Goal: Task Accomplishment & Management: Use online tool/utility

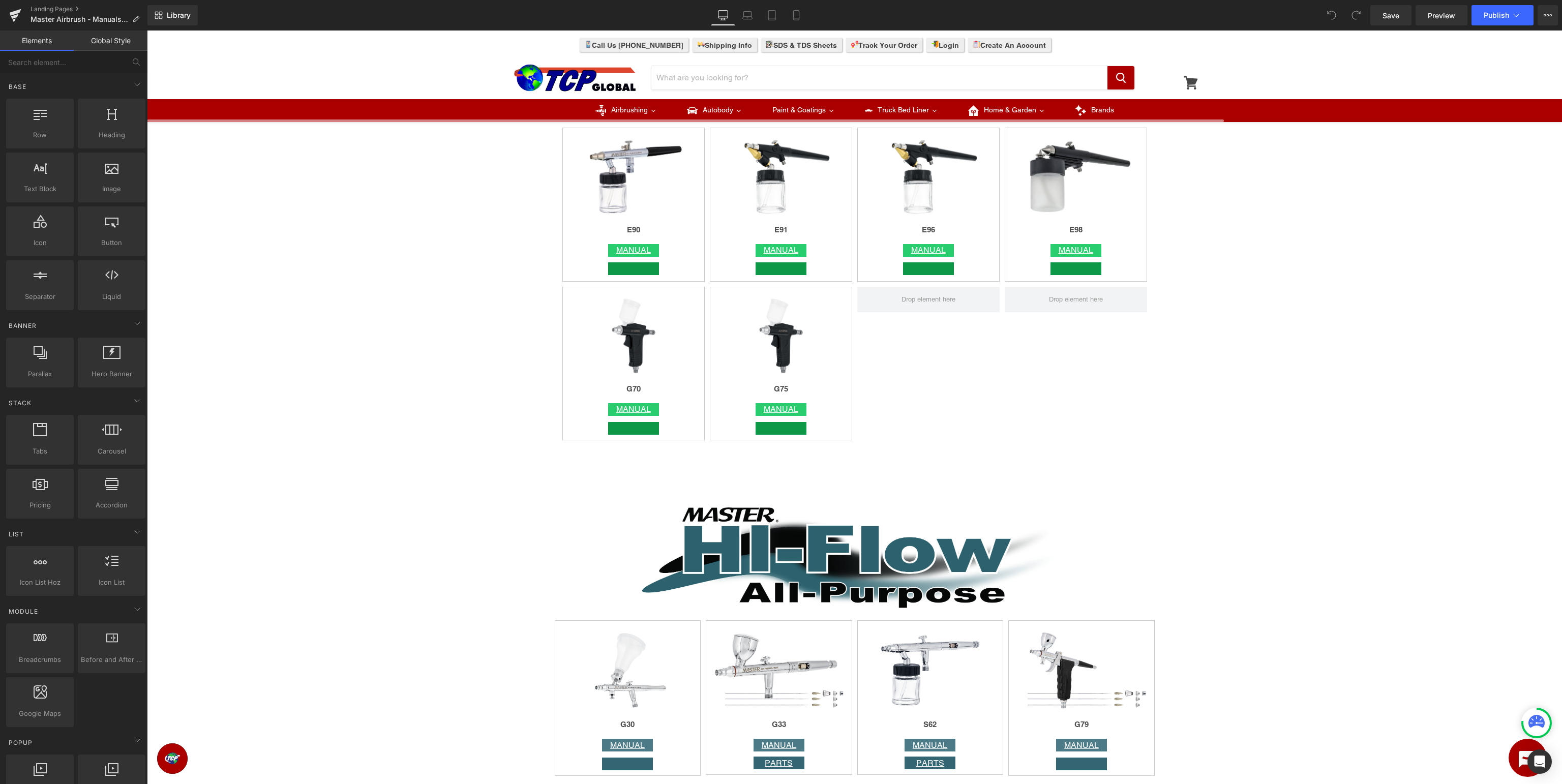
scroll to position [2498, 0]
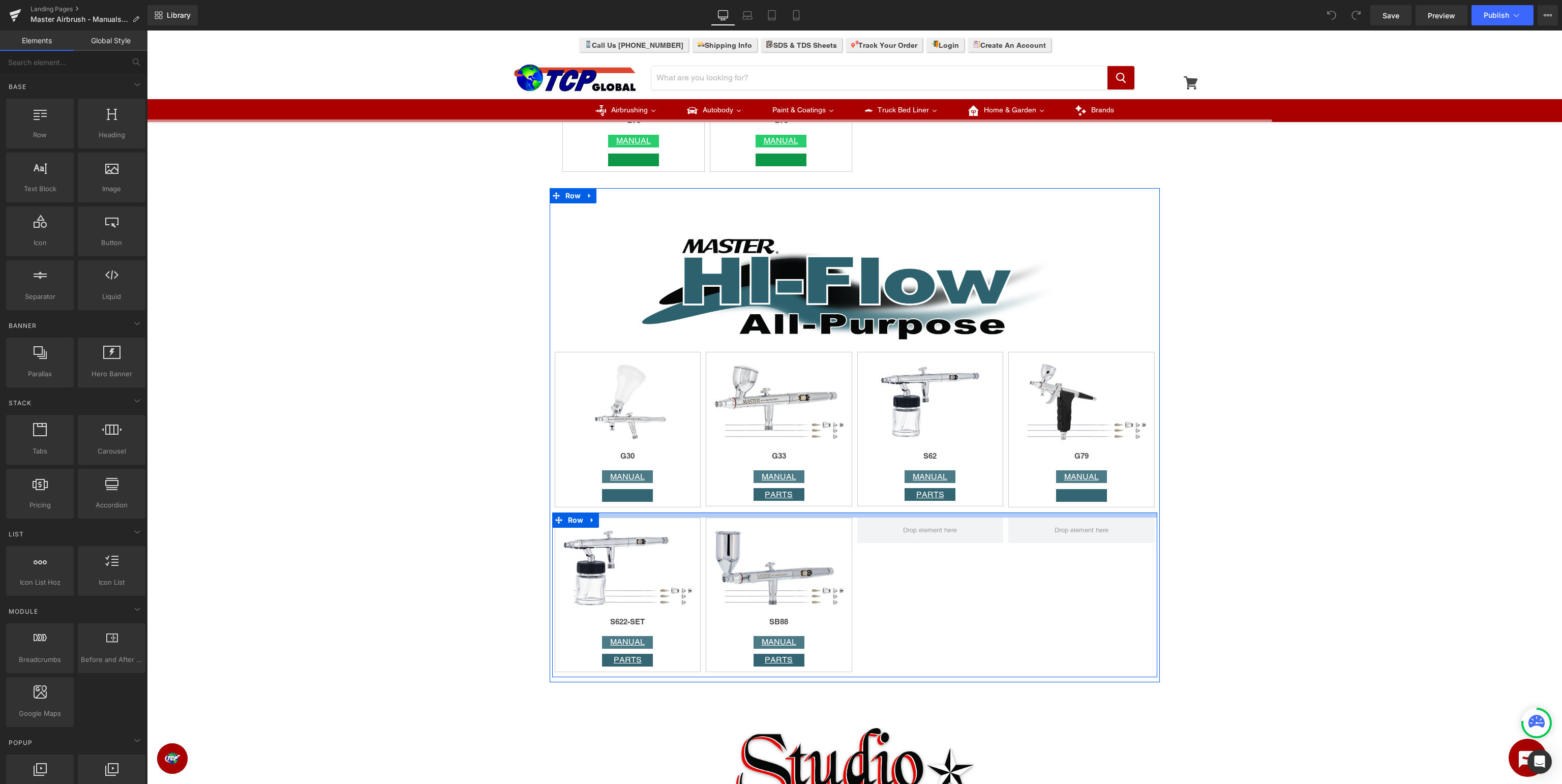
click at [679, 518] on div at bounding box center [854, 515] width 605 height 5
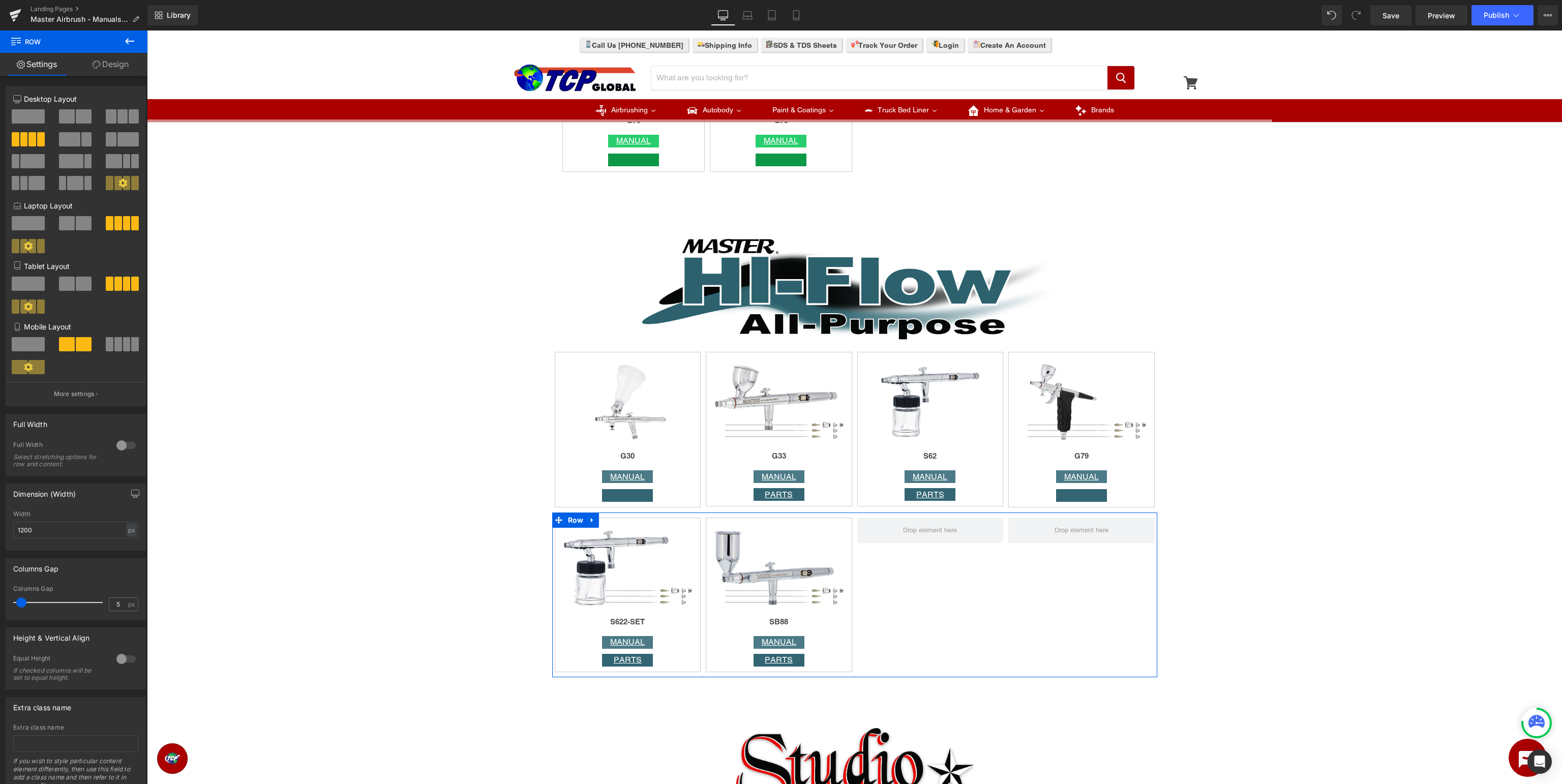
click at [115, 64] on link "Design" at bounding box center [110, 64] width 74 height 23
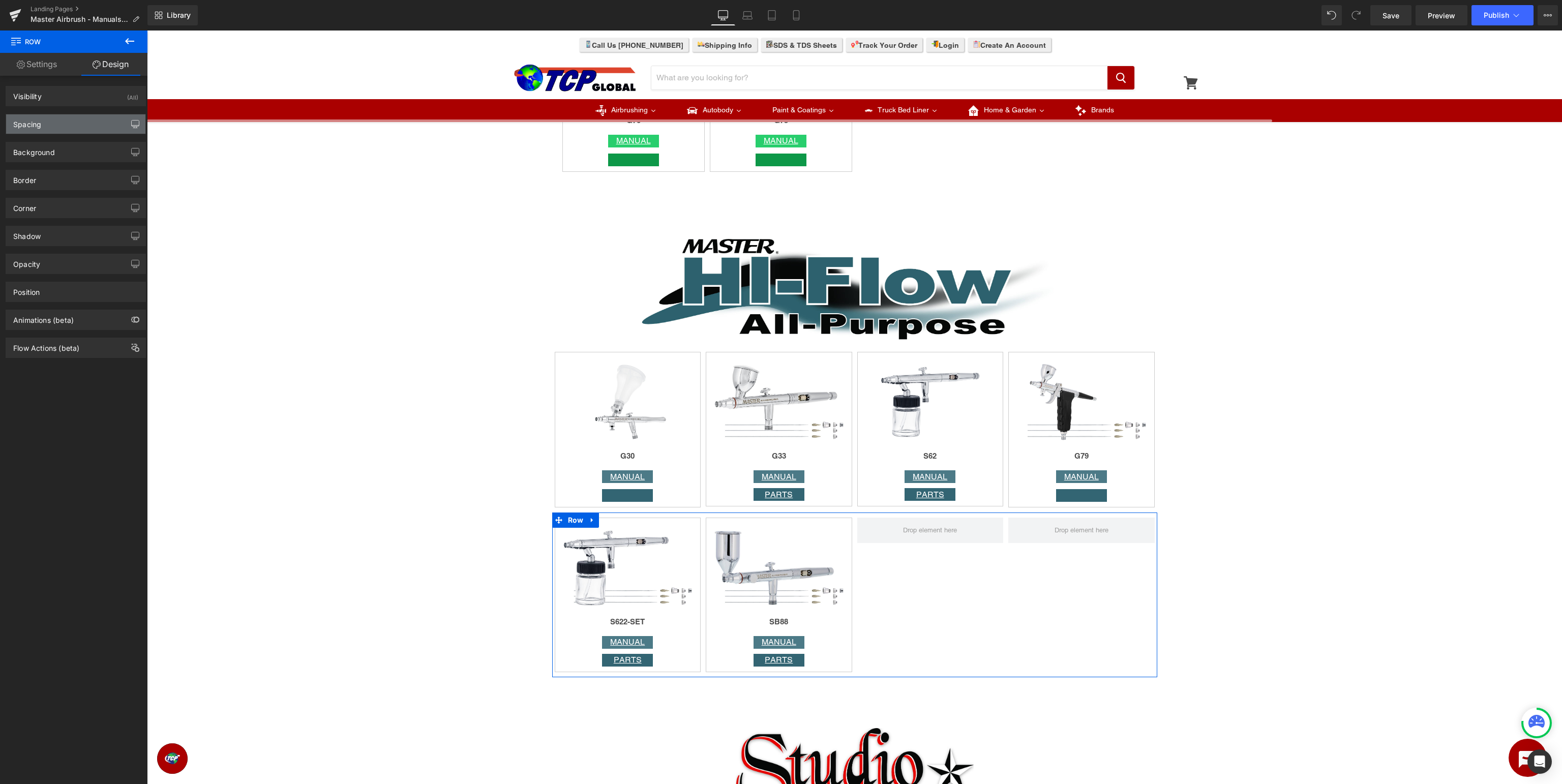
click at [132, 122] on icon "button" at bounding box center [135, 123] width 7 height 6
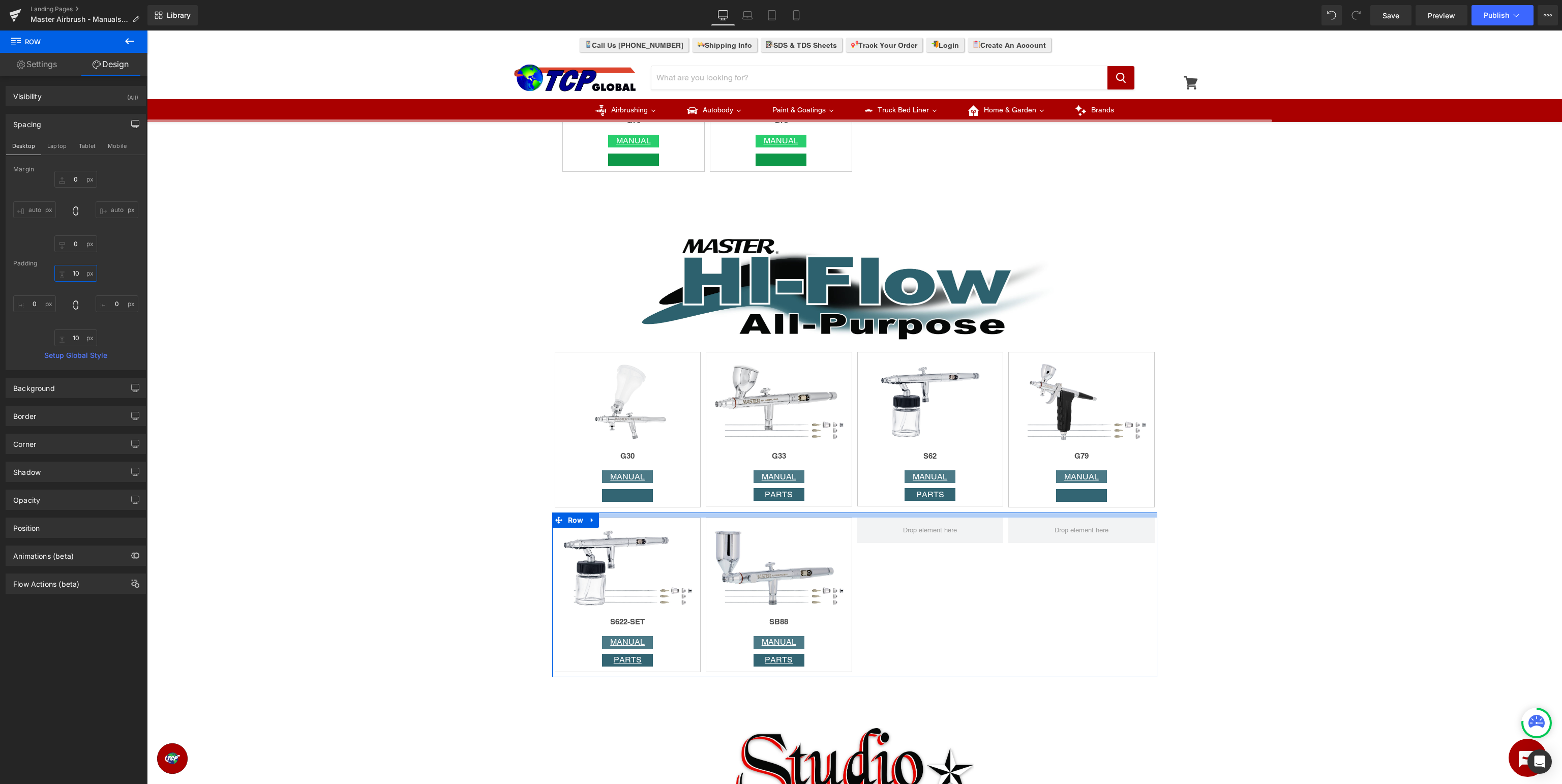
click at [76, 267] on input "10" at bounding box center [76, 273] width 43 height 17
type input "0"
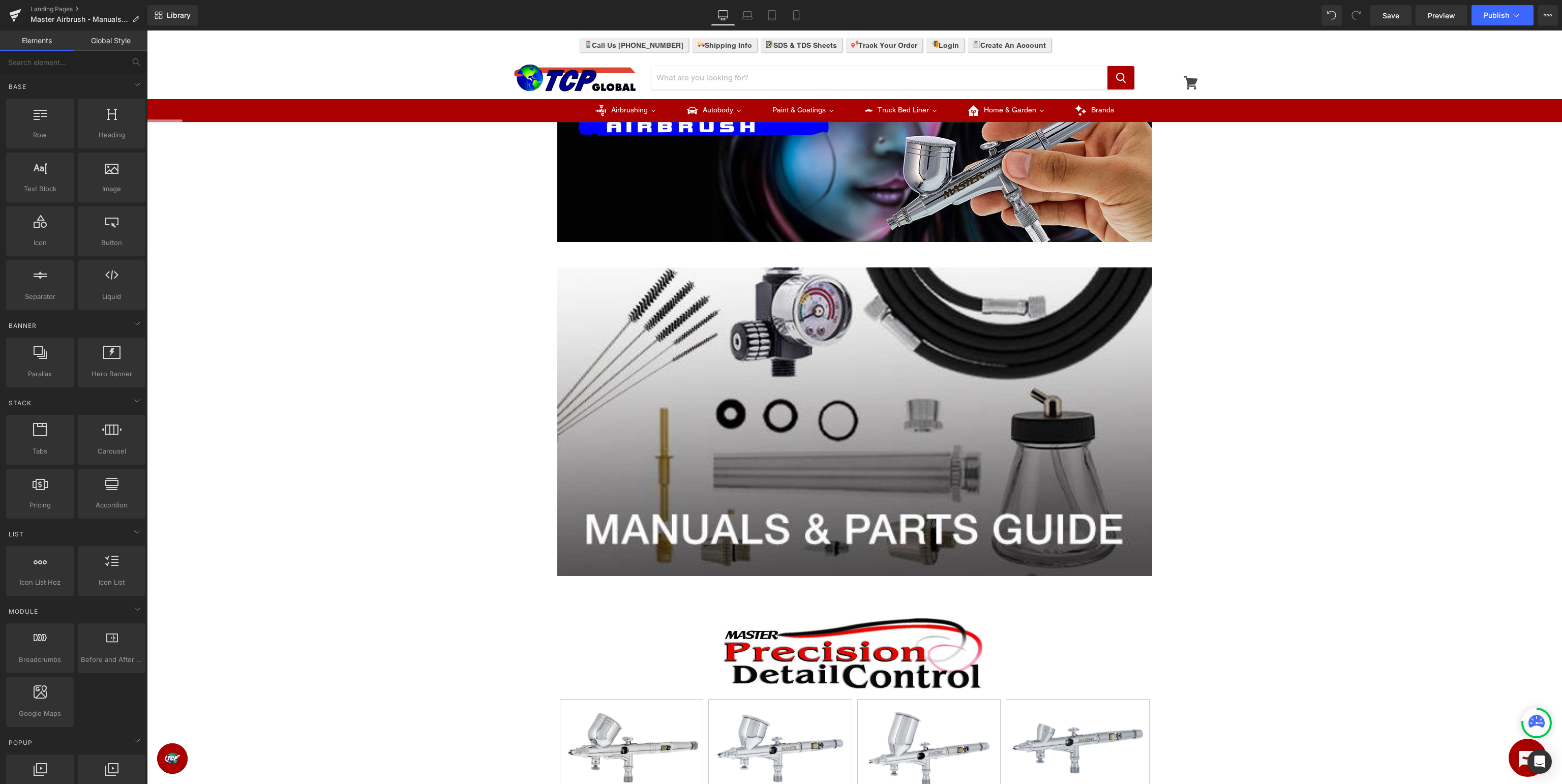
scroll to position [0, 0]
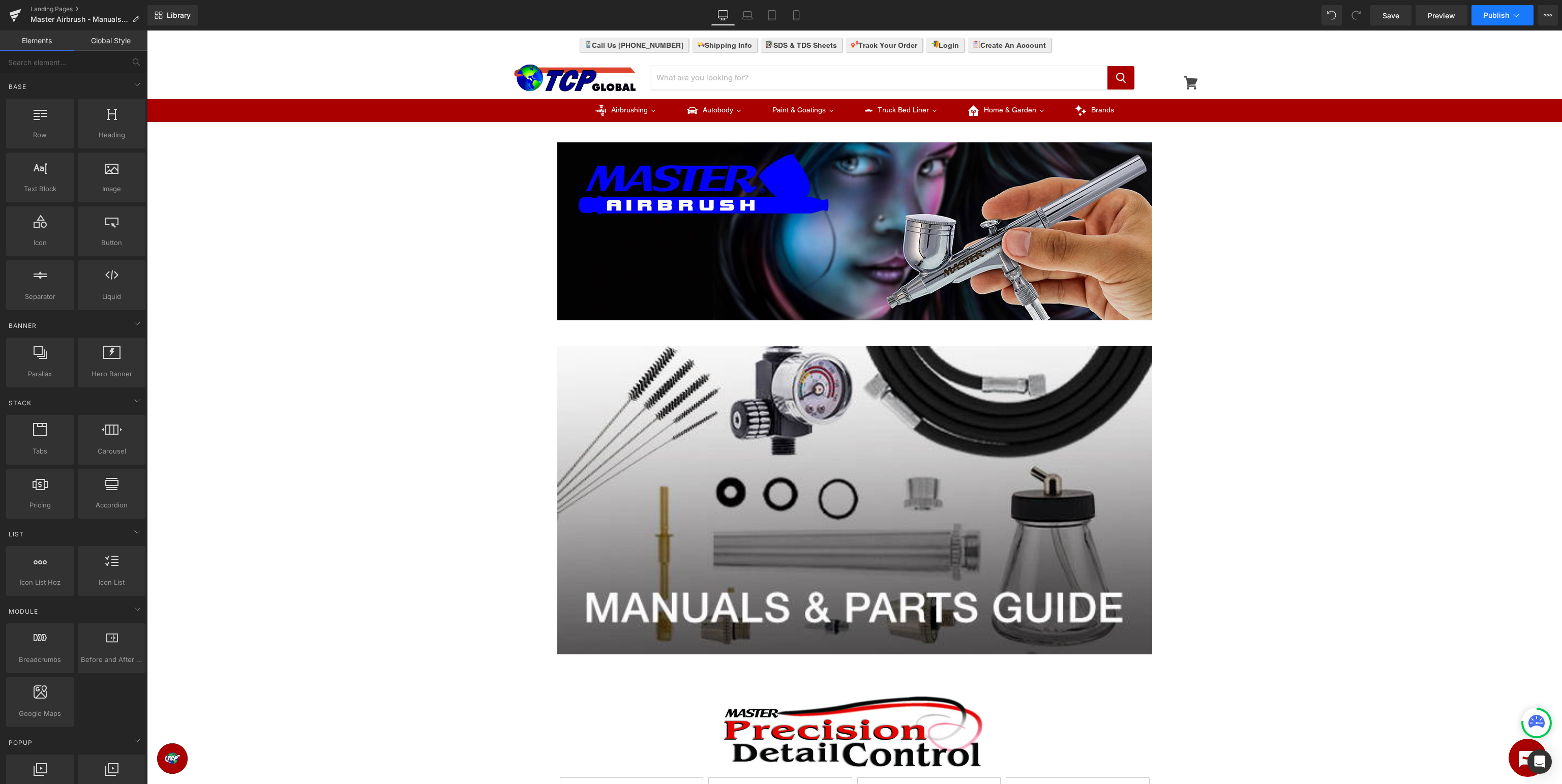
click at [1492, 15] on span "Publish" at bounding box center [1496, 15] width 25 height 8
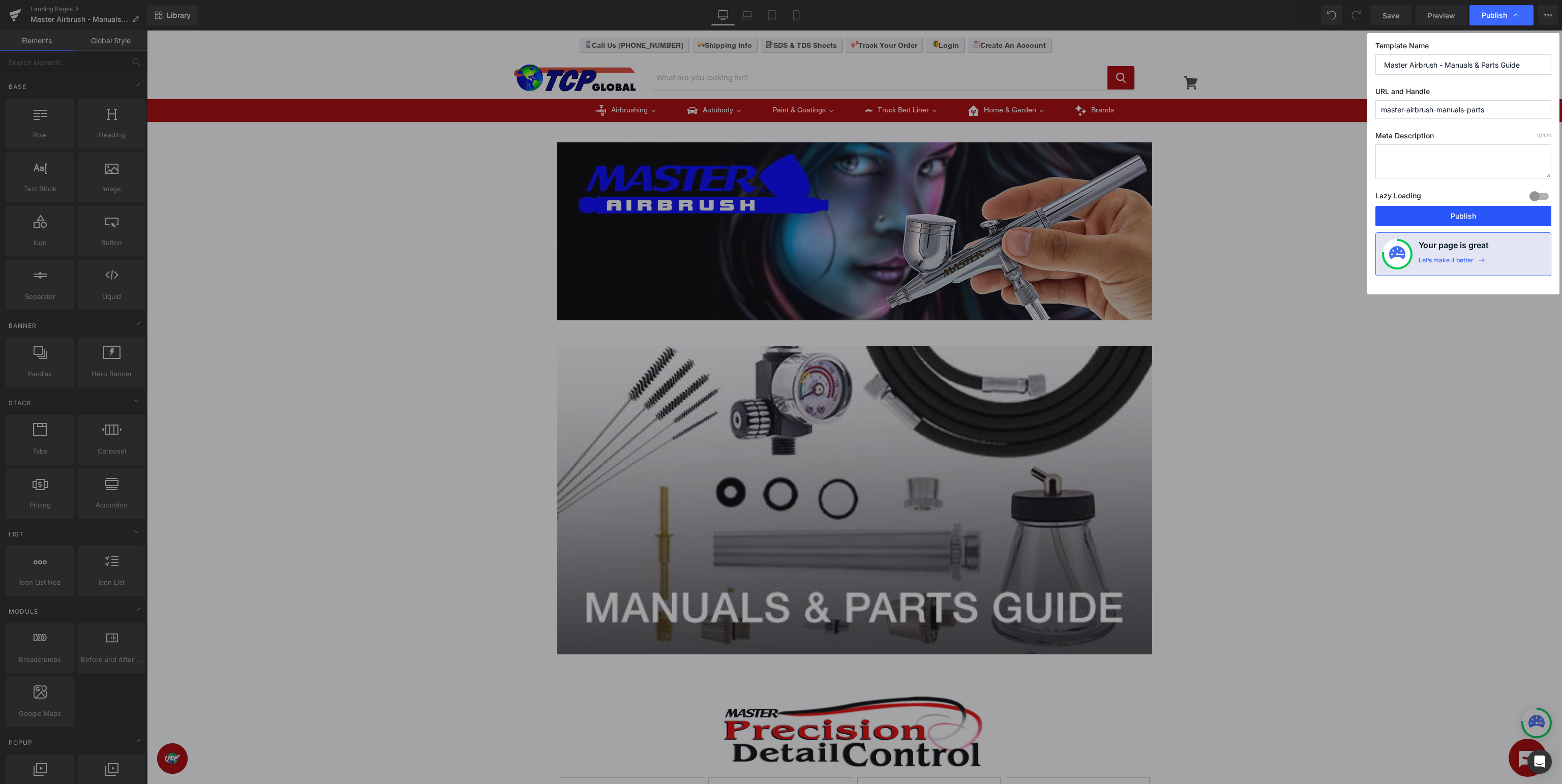
click at [1482, 210] on button "Publish" at bounding box center [1463, 216] width 176 height 20
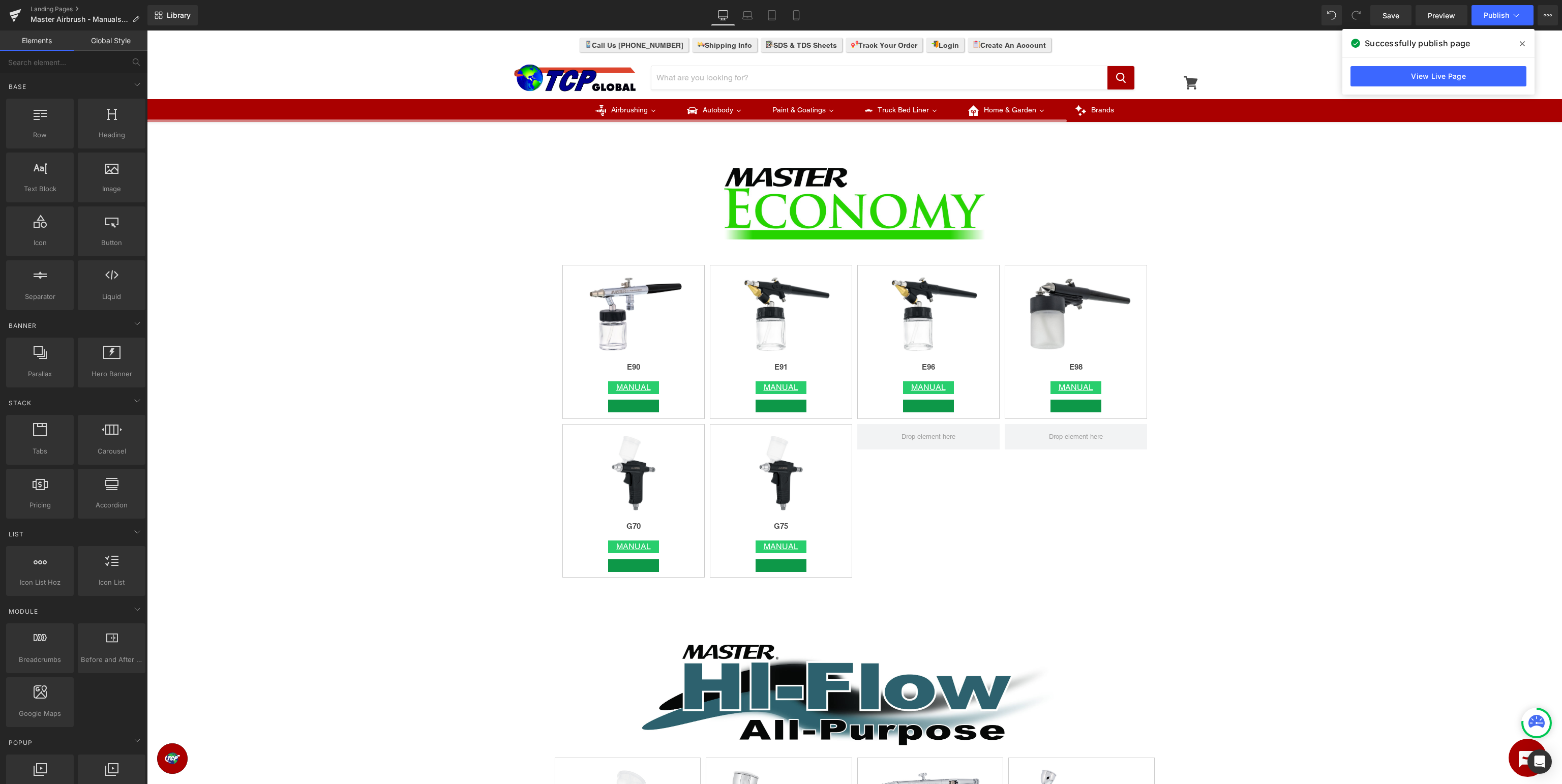
scroll to position [1824, 0]
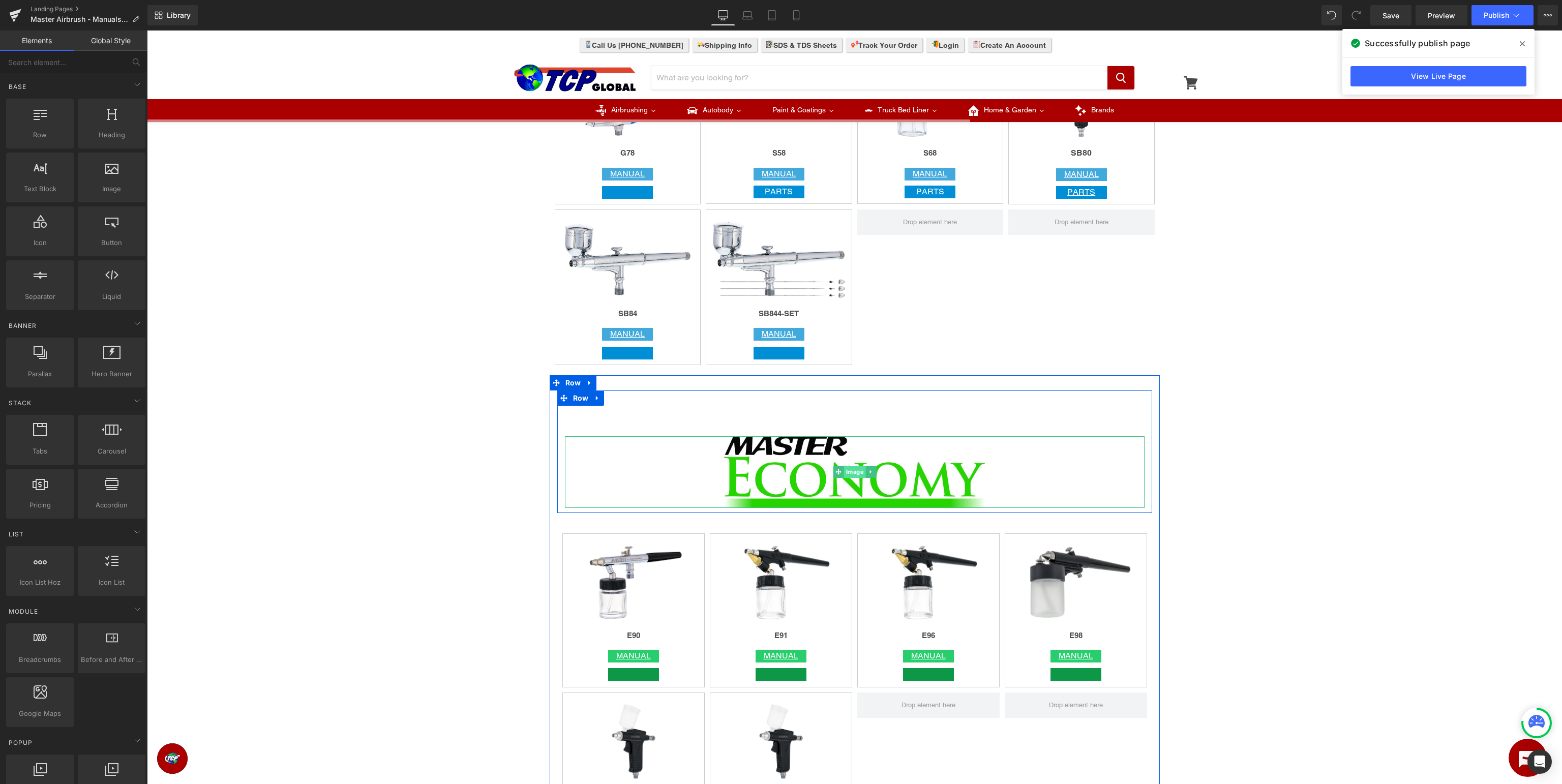
click at [845, 469] on span "Image" at bounding box center [854, 471] width 22 height 12
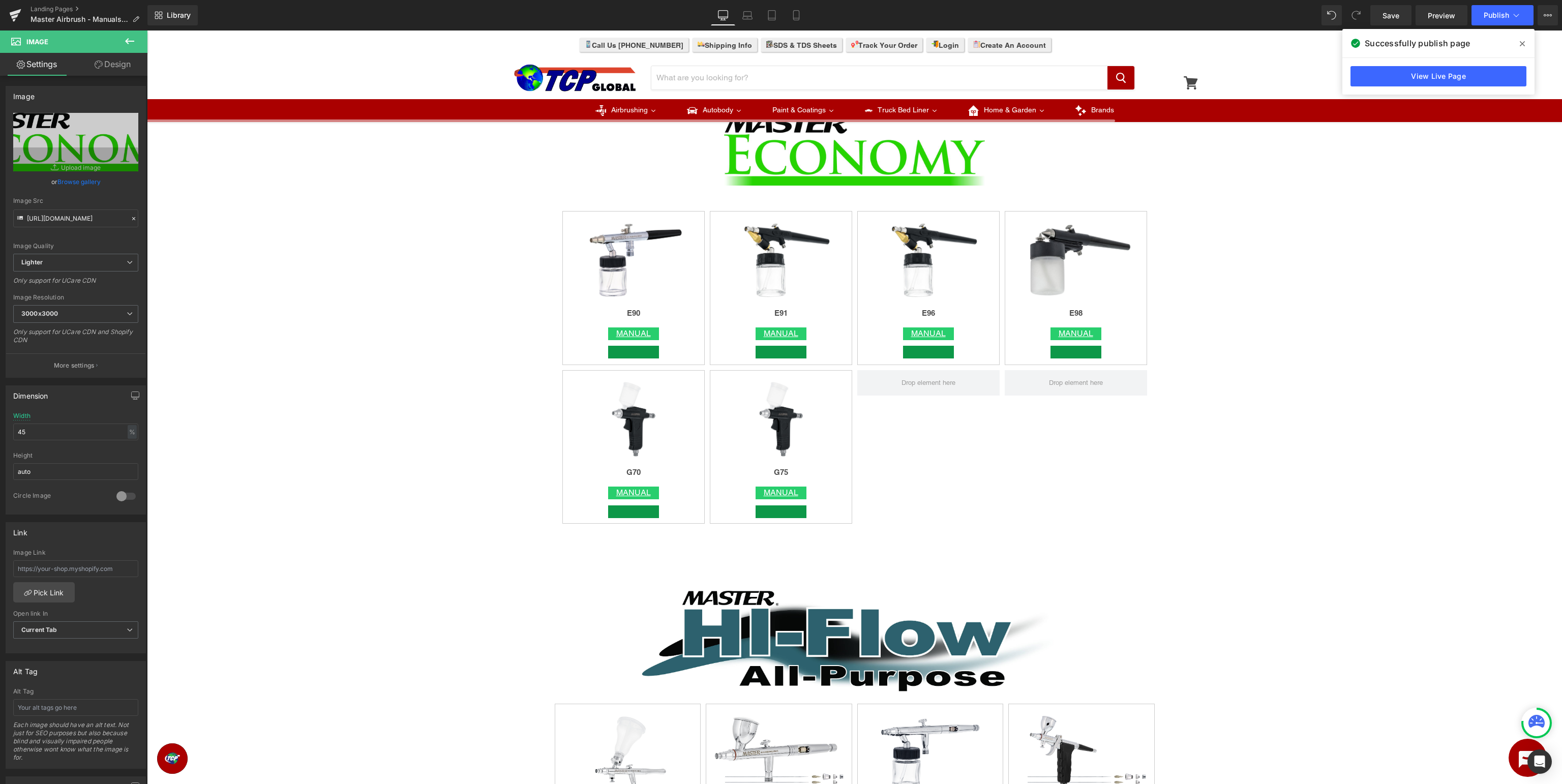
scroll to position [2522, 0]
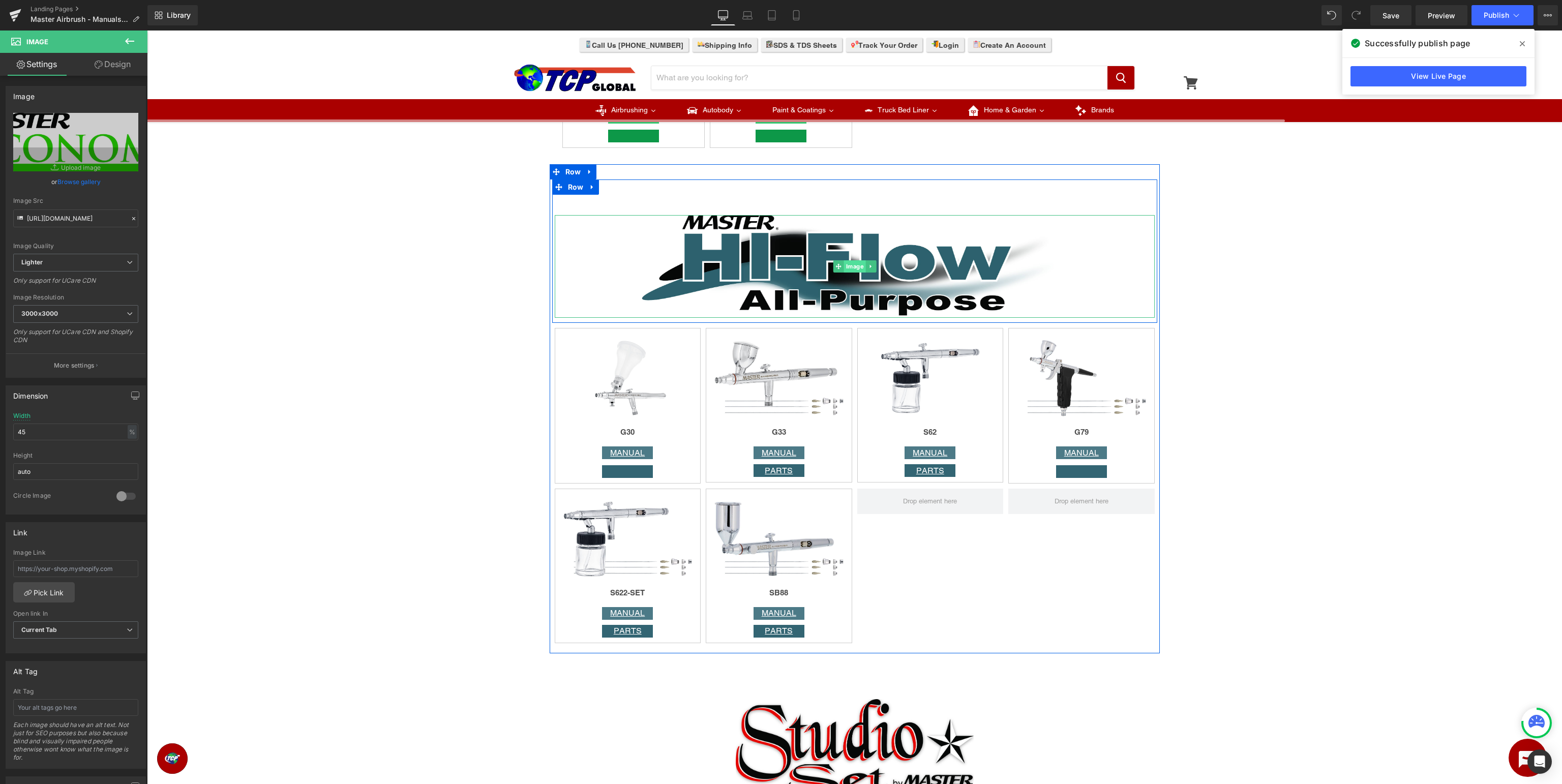
click at [851, 272] on span "Image" at bounding box center [854, 266] width 22 height 12
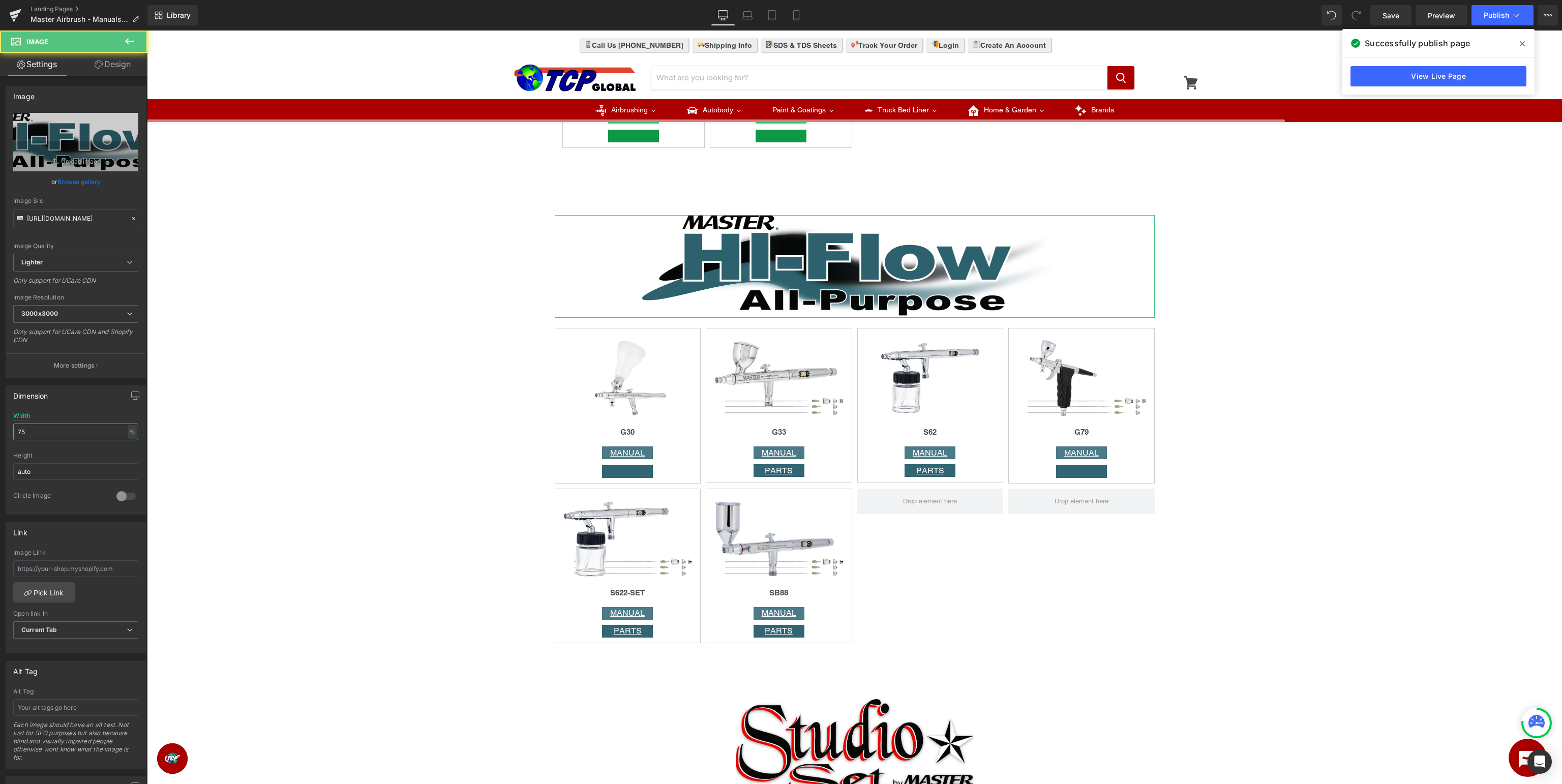
click at [13, 440] on input "75" at bounding box center [76, 432] width 125 height 17
type input "45"
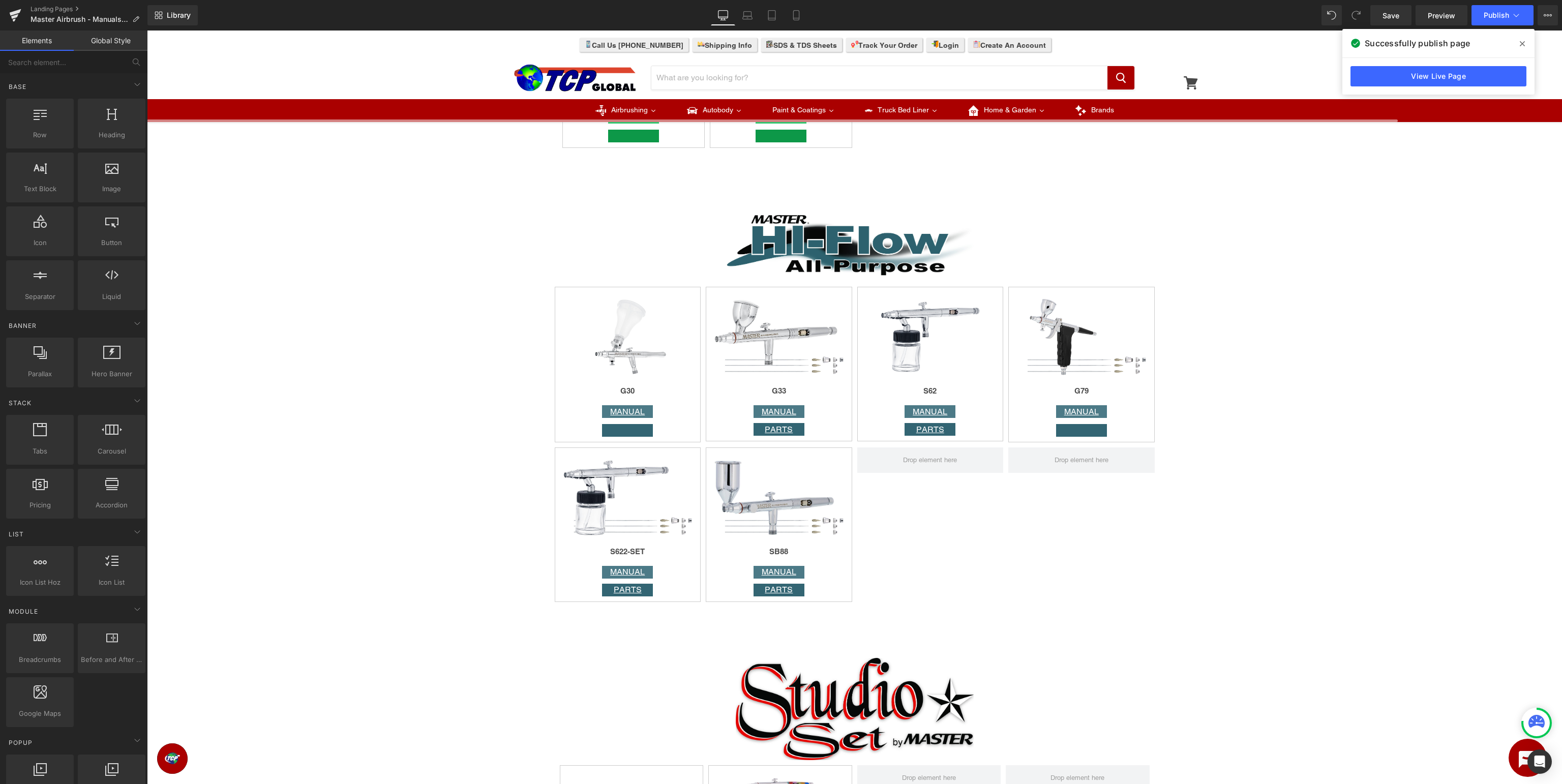
scroll to position [2898, 0]
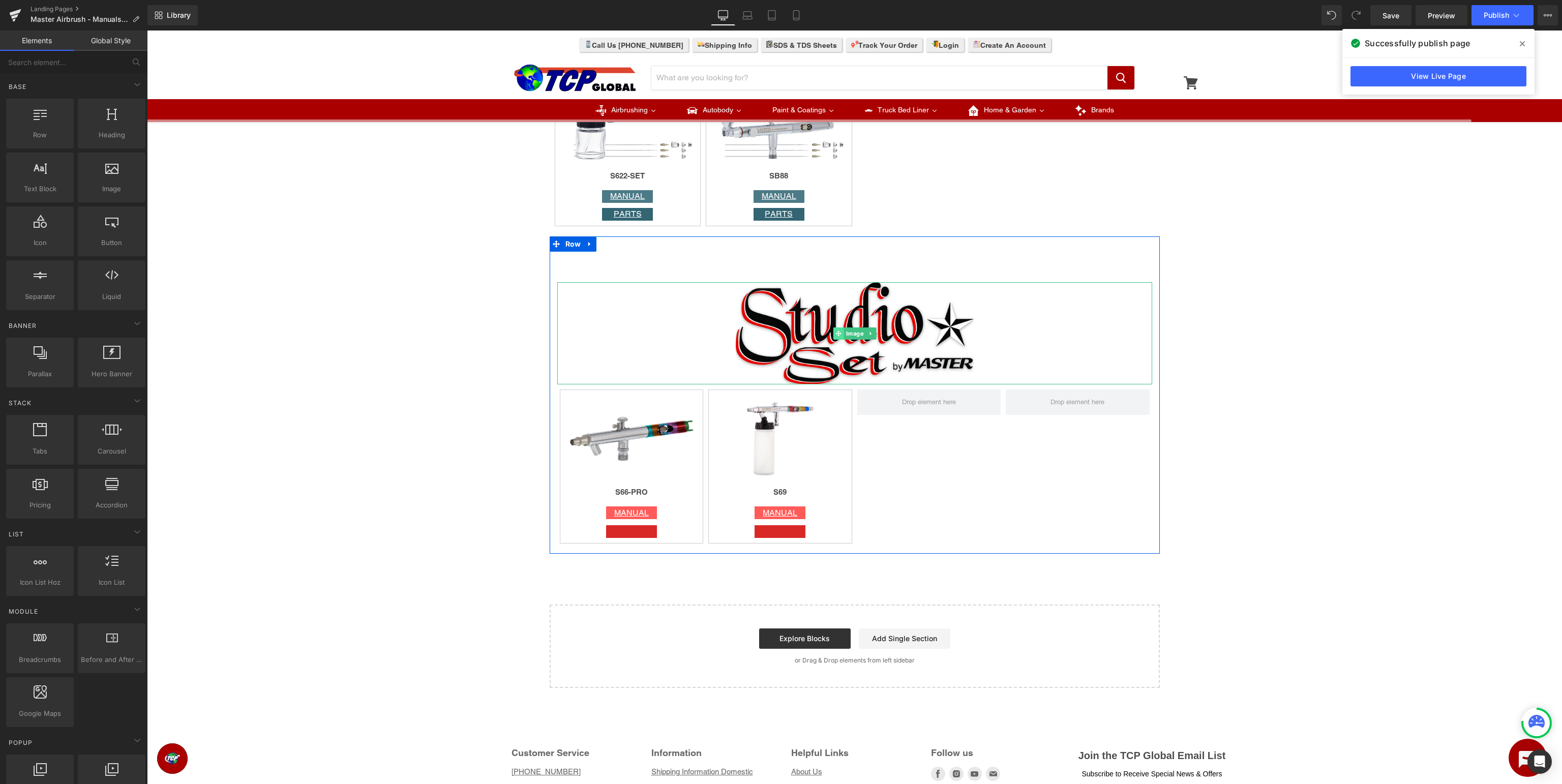
click at [839, 330] on span at bounding box center [838, 333] width 11 height 12
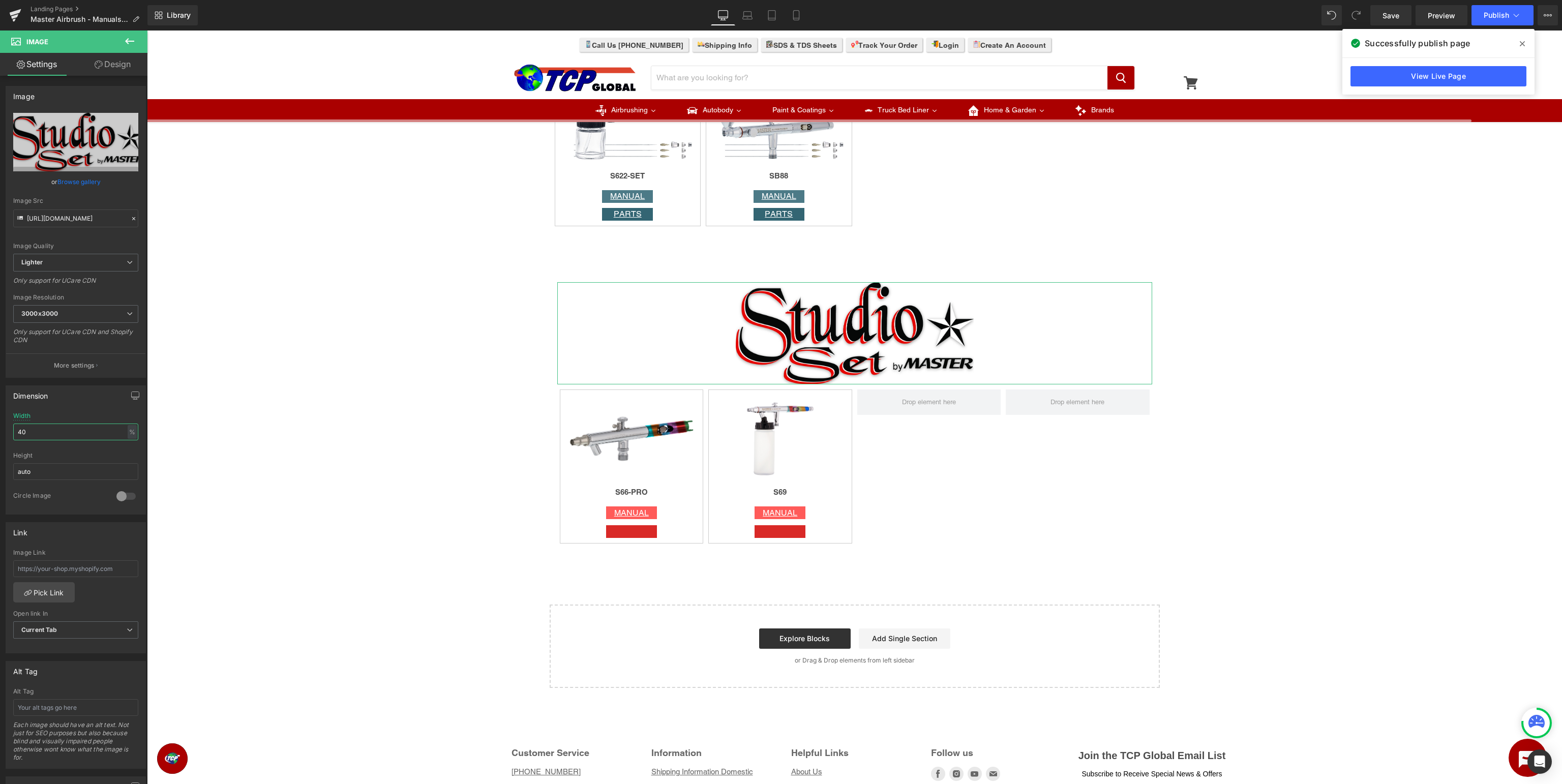
drag, startPoint x: 55, startPoint y: 437, endPoint x: 0, endPoint y: 424, distance: 56.5
click at [13, 427] on input "40" at bounding box center [76, 432] width 125 height 17
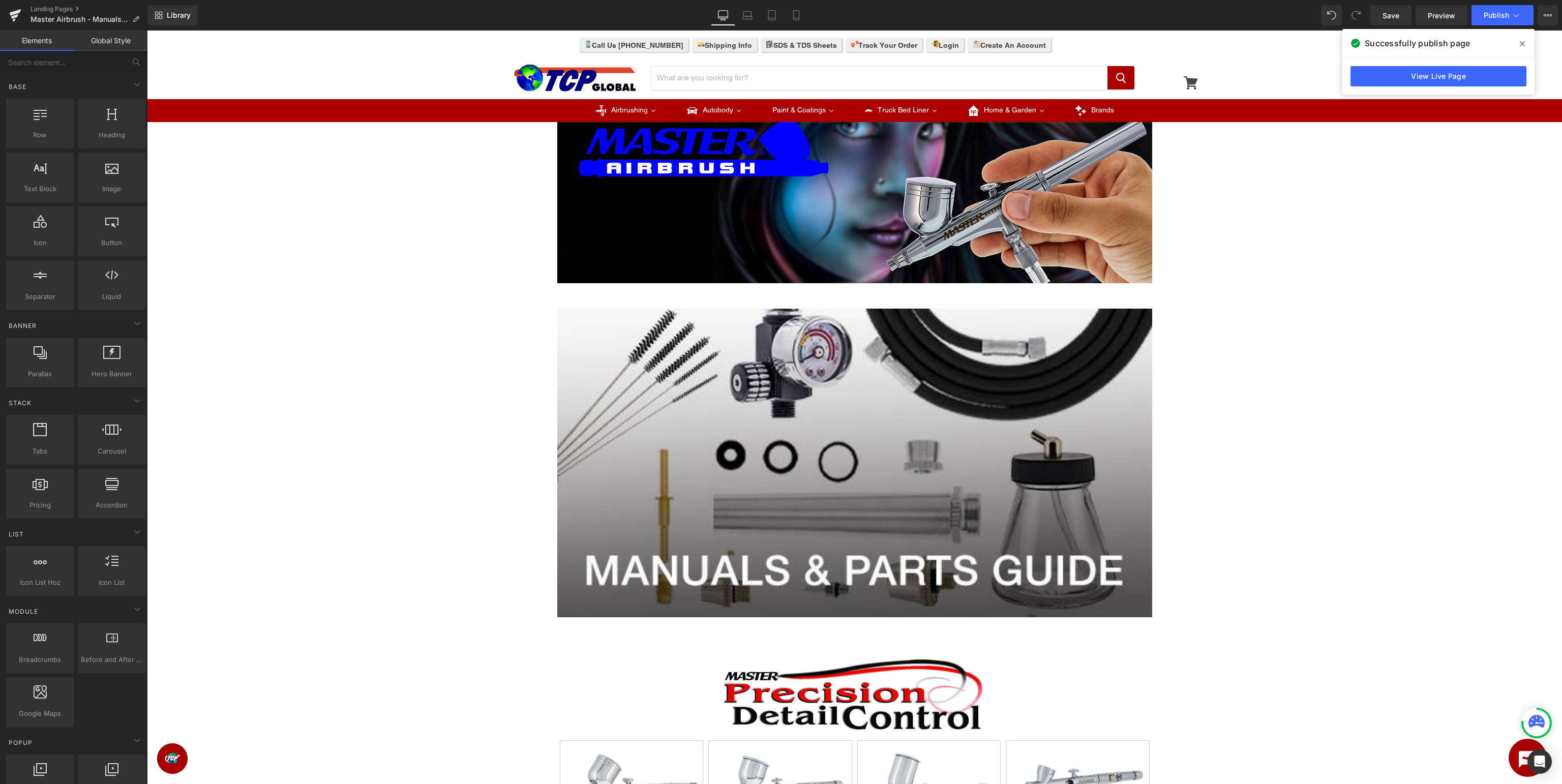
scroll to position [0, 0]
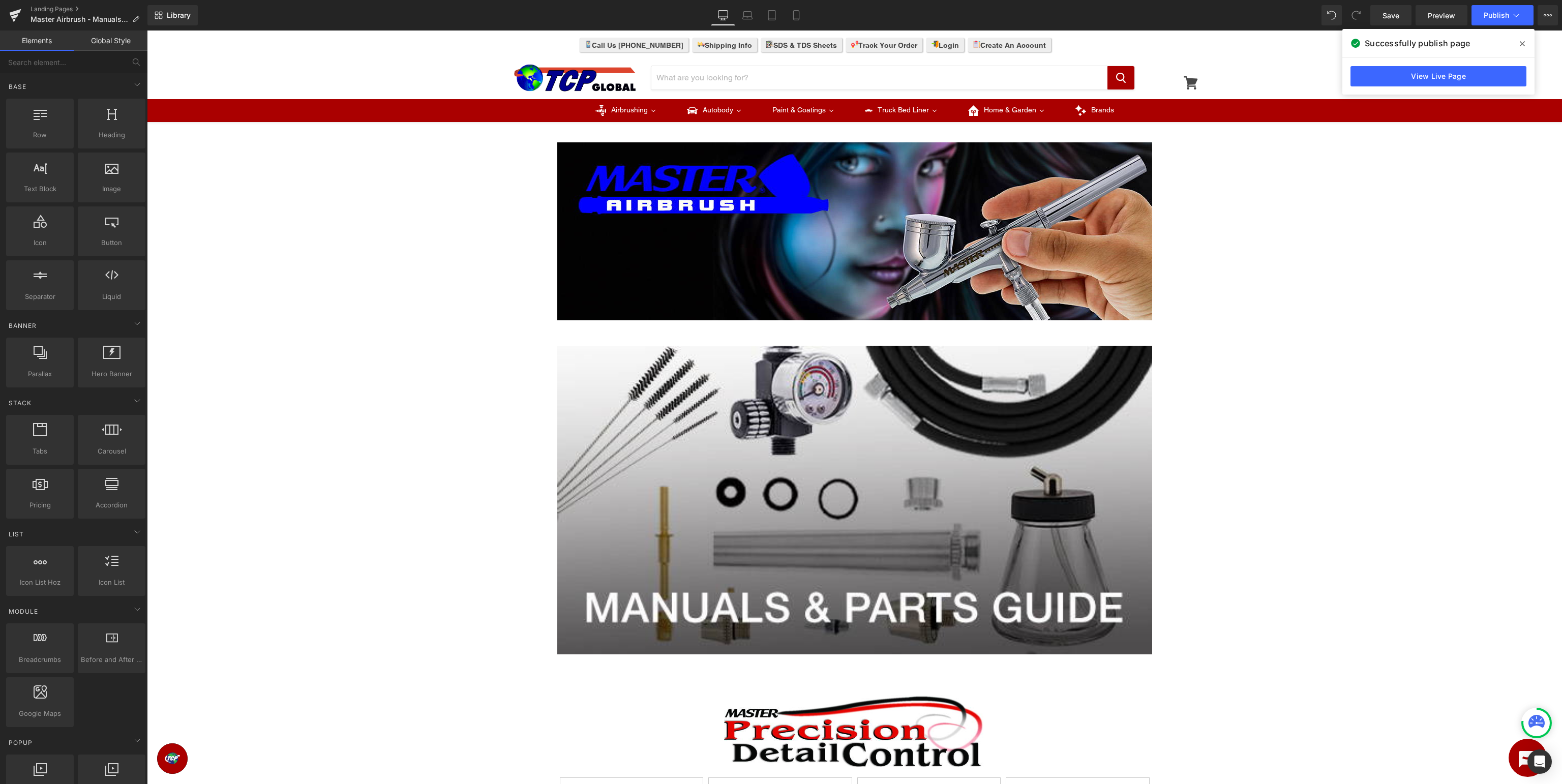
drag, startPoint x: 1522, startPoint y: 44, endPoint x: 1339, endPoint y: 133, distance: 203.5
click at [1522, 44] on icon at bounding box center [1522, 43] width 5 height 8
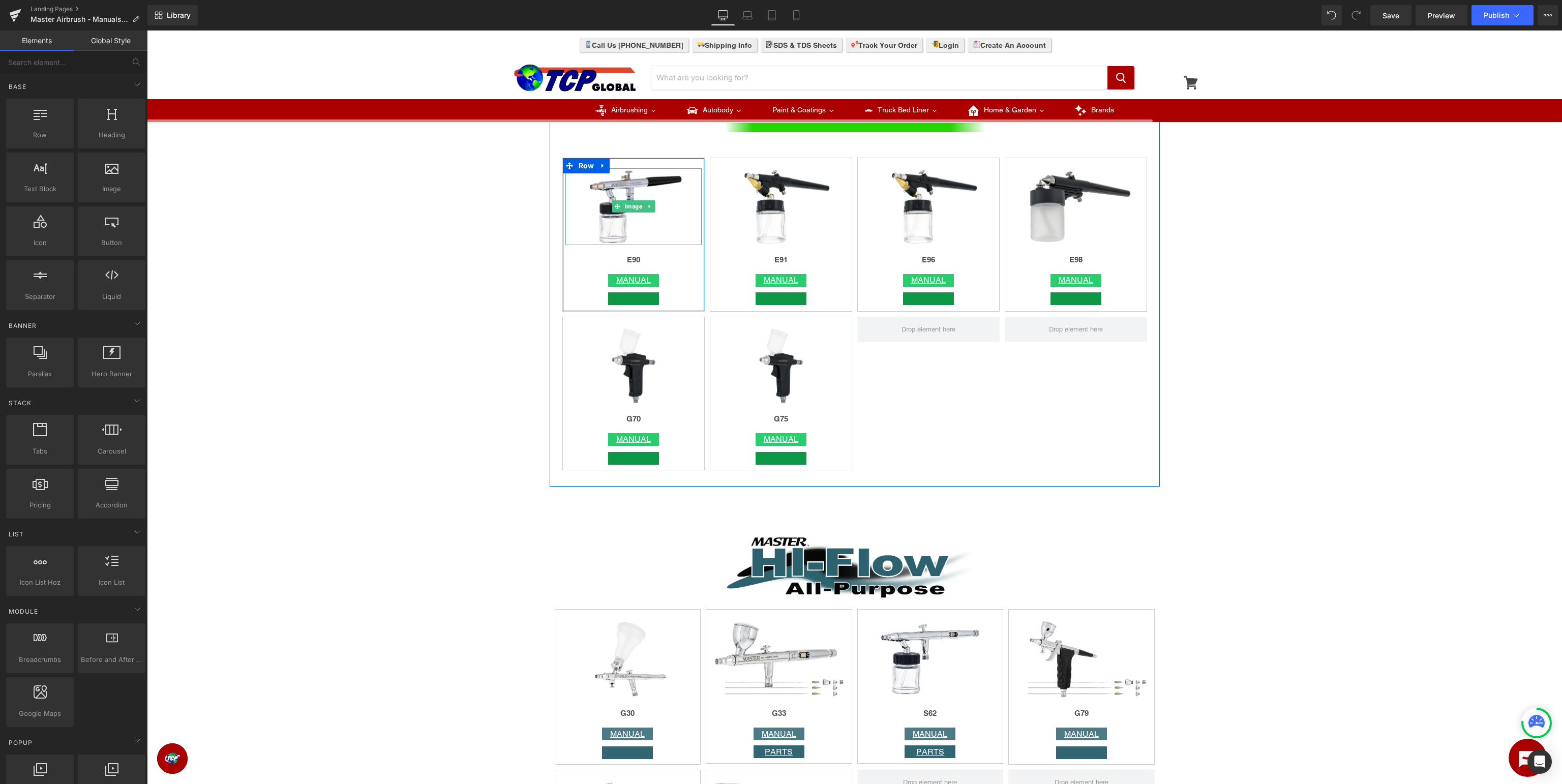
scroll to position [2093, 0]
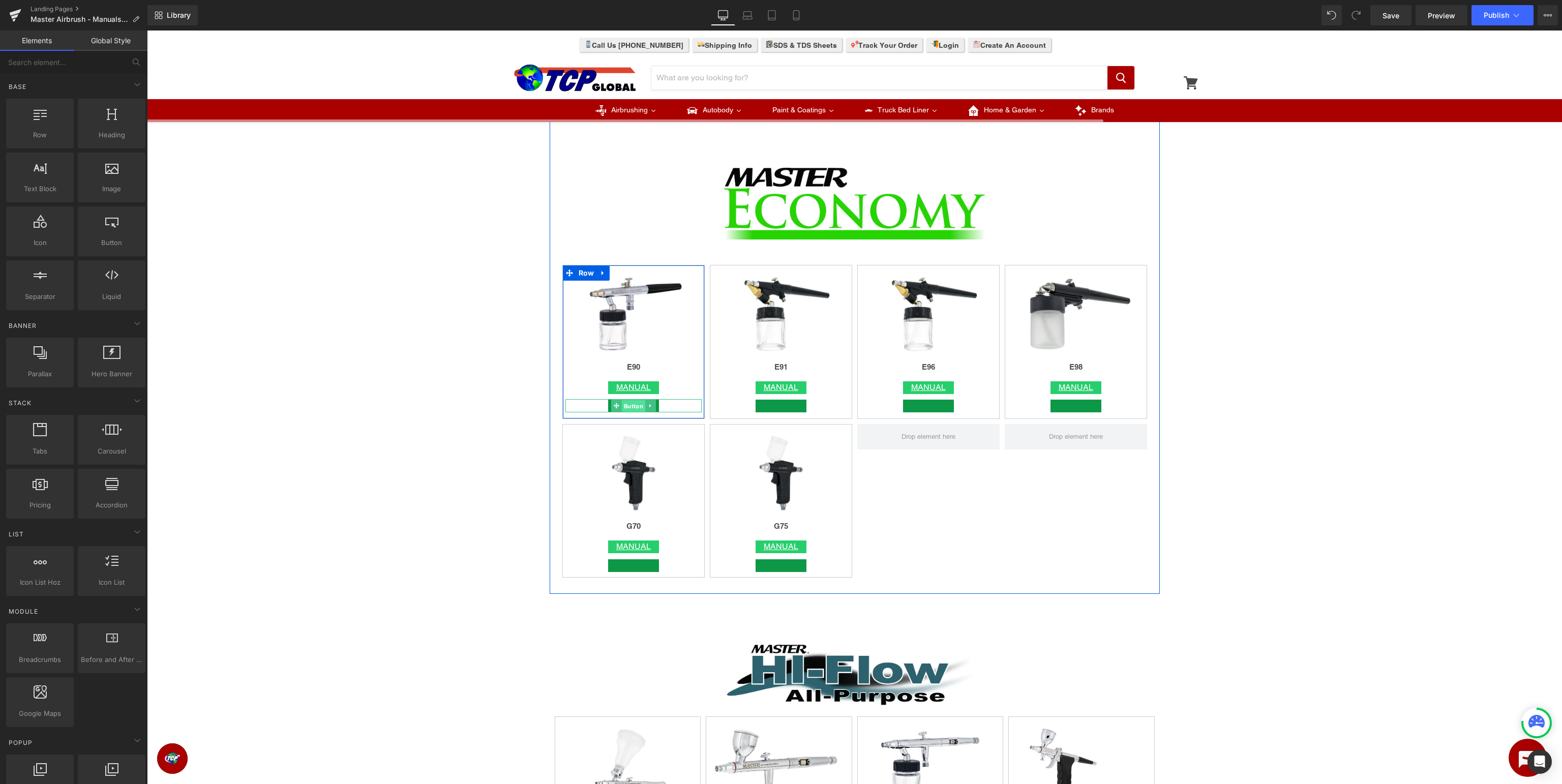
click at [631, 408] on span "Button" at bounding box center [634, 405] width 23 height 12
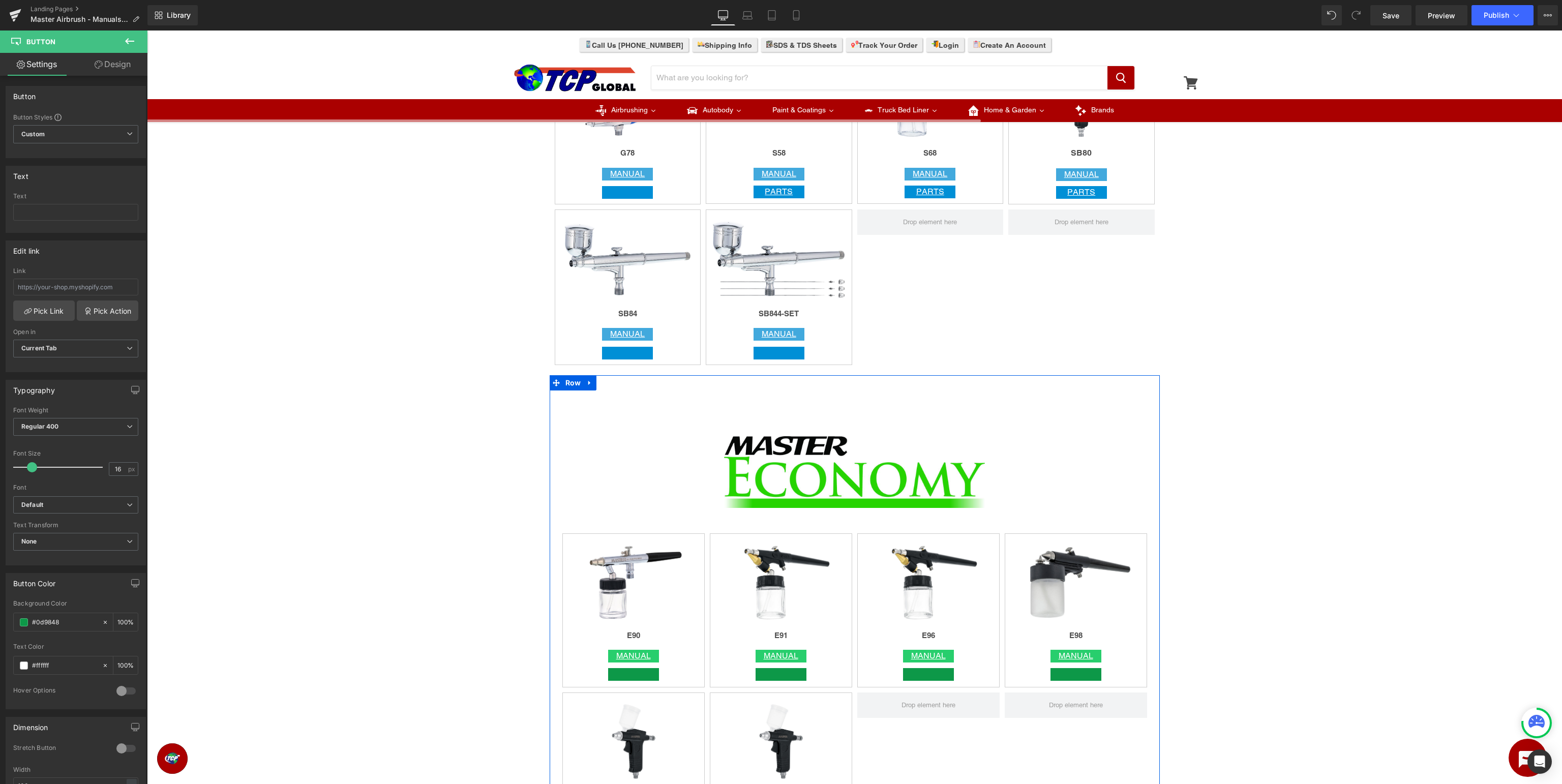
scroll to position [1610, 0]
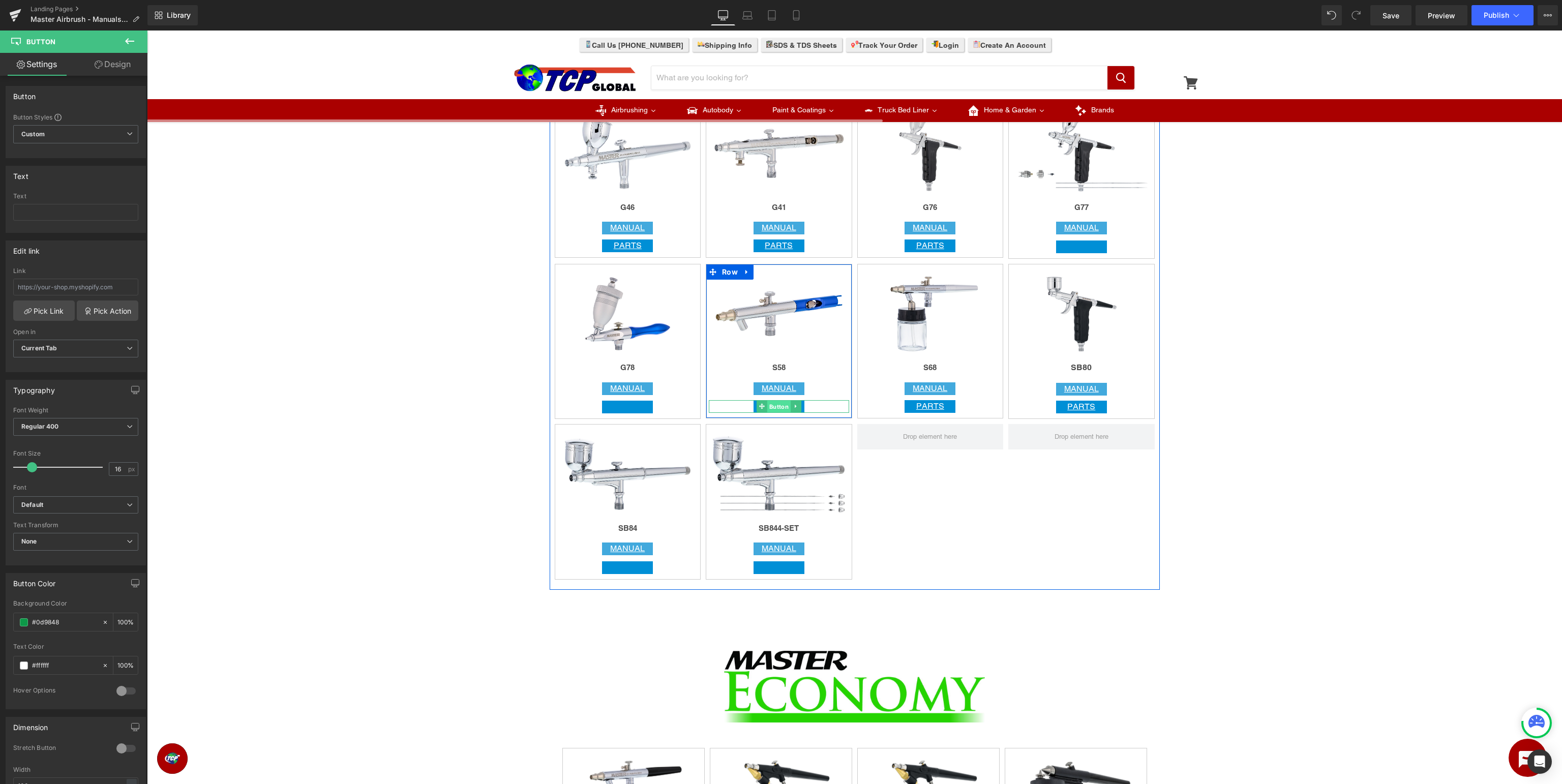
click at [782, 405] on span "Button" at bounding box center [778, 406] width 23 height 12
click at [109, 284] on input "[URL][DOMAIN_NAME]" at bounding box center [76, 287] width 125 height 17
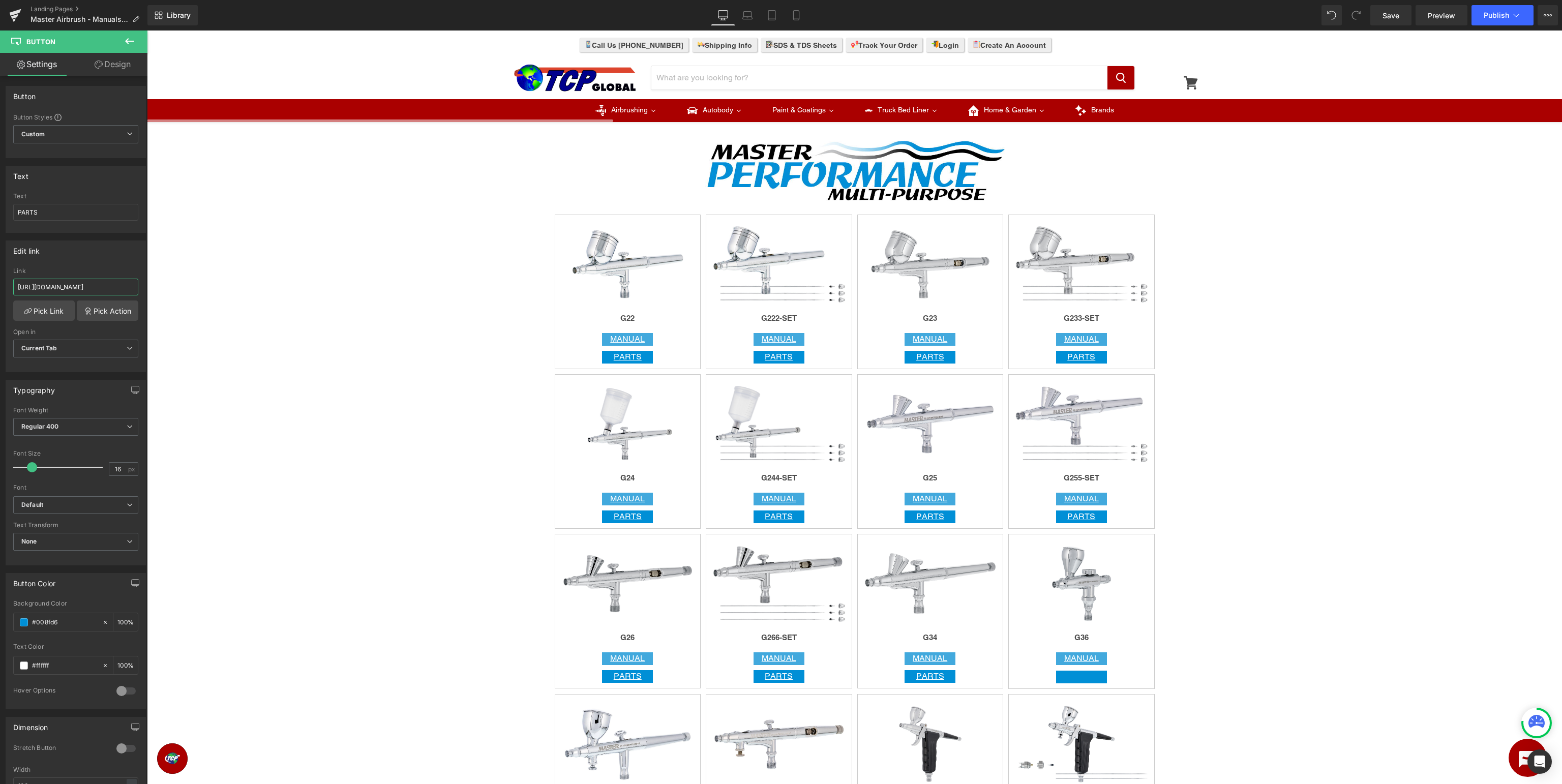
scroll to position [1073, 0]
